Goal: Information Seeking & Learning: Learn about a topic

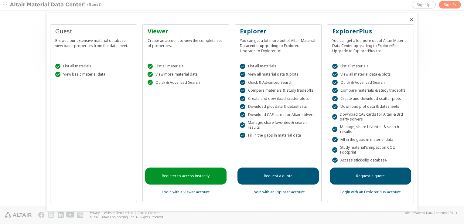
click at [411, 19] on icon "Close" at bounding box center [411, 19] width 5 height 5
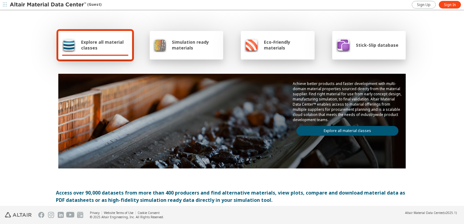
click at [364, 128] on link "Explore all material classes" at bounding box center [347, 131] width 102 height 10
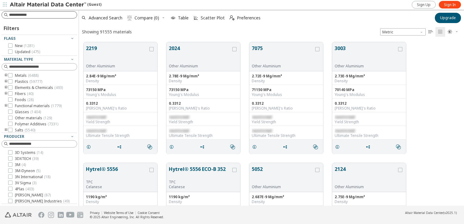
scroll to position [164, 380]
click at [24, 15] on input at bounding box center [40, 15] width 74 height 7
type input "**"
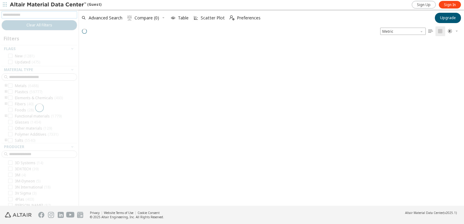
scroll to position [163, 380]
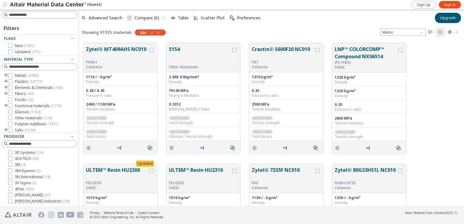
click at [160, 33] on icon "button" at bounding box center [158, 32] width 5 height 5
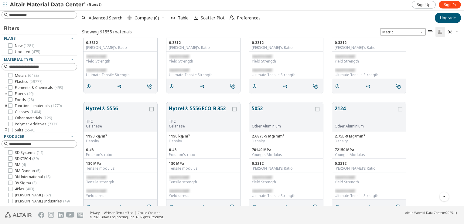
scroll to position [0, 0]
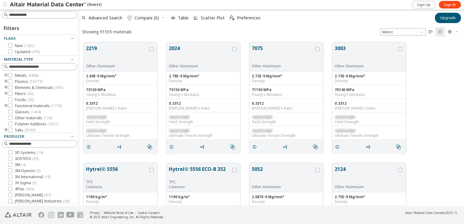
click at [437, 1] on div "Sign Up Sign In" at bounding box center [435, 5] width 49 height 8
